Goal: Check status: Check status

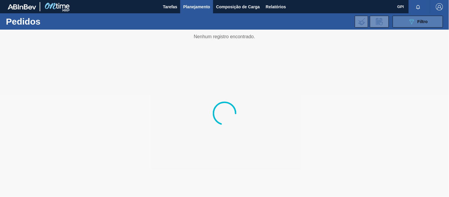
click at [406, 18] on button "089F7B8B-B2A5-4AFE-B5C0-19BA573D28AC Filtro" at bounding box center [418, 22] width 50 height 12
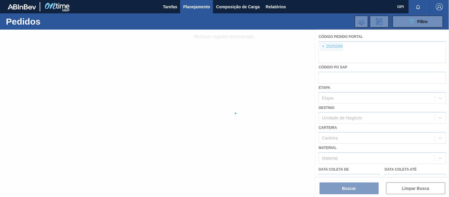
drag, startPoint x: 324, startPoint y: 46, endPoint x: 305, endPoint y: 49, distance: 19.4
click at [324, 46] on div at bounding box center [224, 113] width 449 height 167
click at [323, 47] on div at bounding box center [224, 113] width 449 height 167
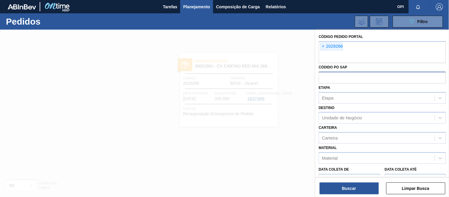
drag, startPoint x: 324, startPoint y: 47, endPoint x: 344, endPoint y: 67, distance: 28.1
click at [323, 48] on span "×" at bounding box center [324, 46] width 6 height 7
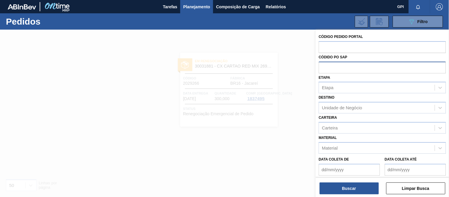
paste input "text"
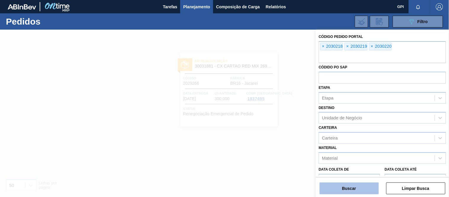
click at [365, 191] on button "Buscar" at bounding box center [349, 188] width 59 height 12
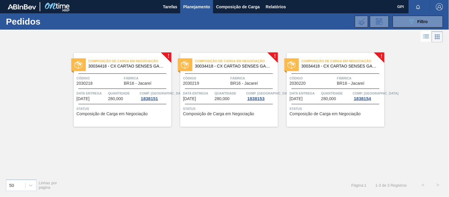
click at [341, 78] on span "Fábrica" at bounding box center [360, 78] width 46 height 6
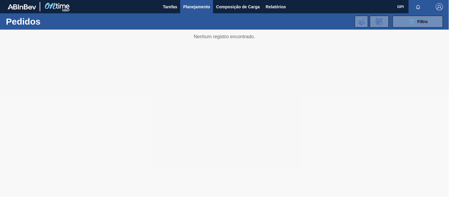
click at [296, 51] on div at bounding box center [224, 113] width 449 height 167
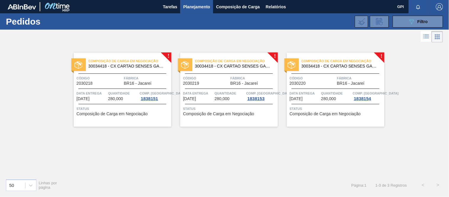
click at [114, 76] on span "Código" at bounding box center [100, 78] width 46 height 6
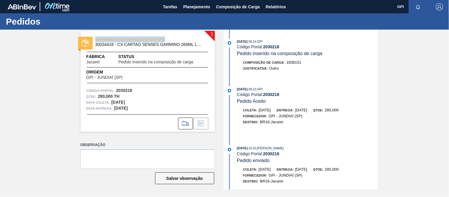
drag, startPoint x: 172, startPoint y: 37, endPoint x: 95, endPoint y: 40, distance: 76.7
click at [95, 40] on span "COMPOSIÇÃO DE CARGA EM NEGOCIAÇÃO" at bounding box center [136, 39] width 83 height 6
copy span "COMPOSIÇÃO DE CARGA EM NEGOCIAÇÃO"
